Goal: Task Accomplishment & Management: Use online tool/utility

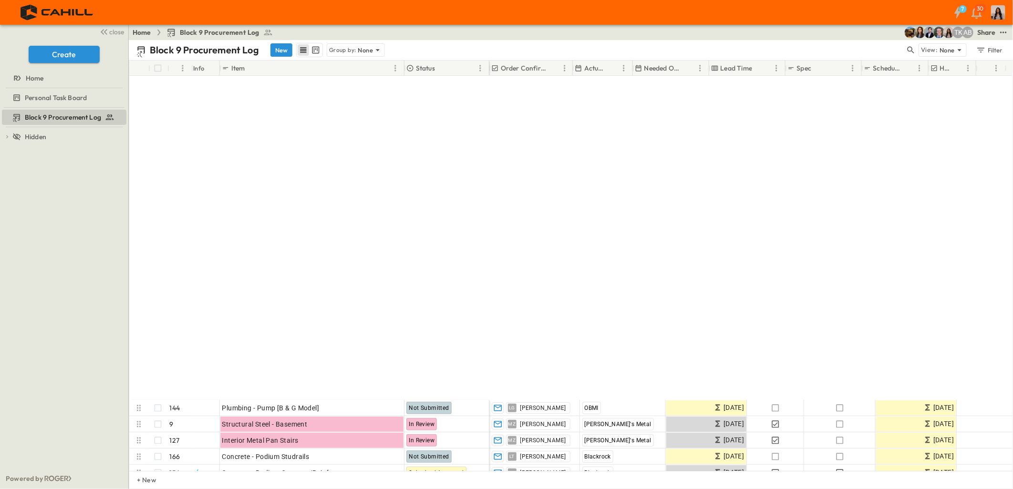
scroll to position [371, 568]
